Goal: Browse casually

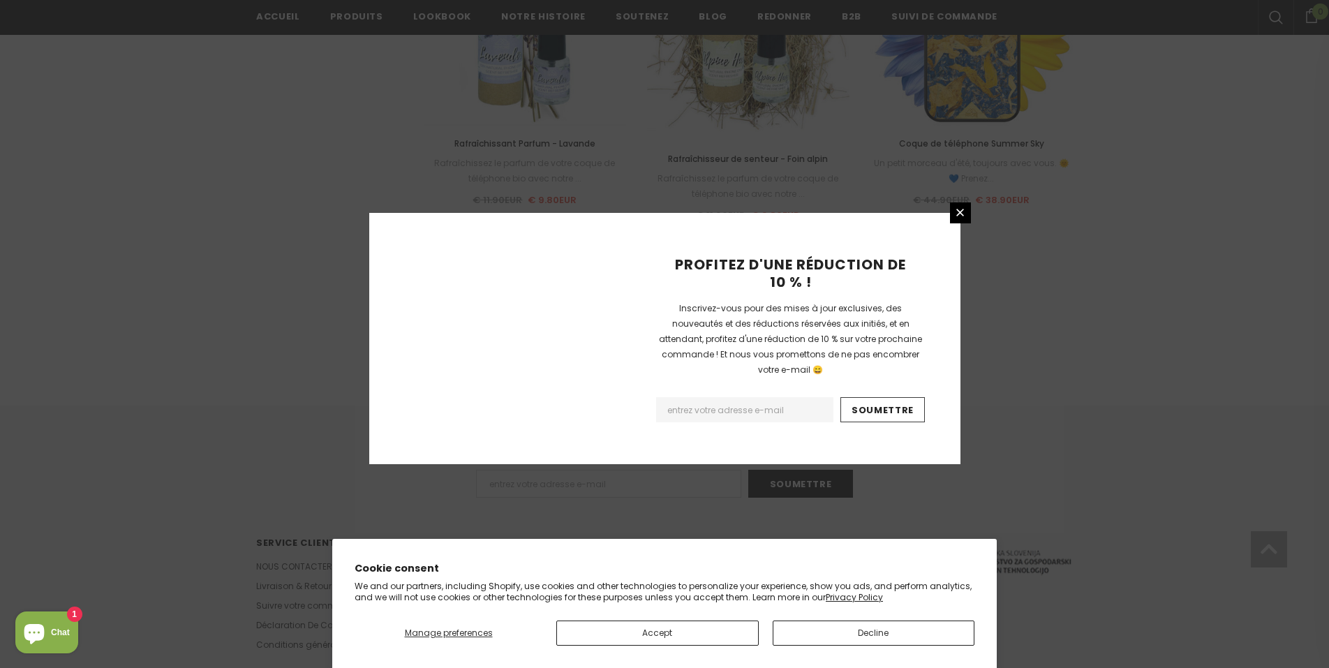
scroll to position [1524, 0]
